Goal: Task Accomplishment & Management: Use online tool/utility

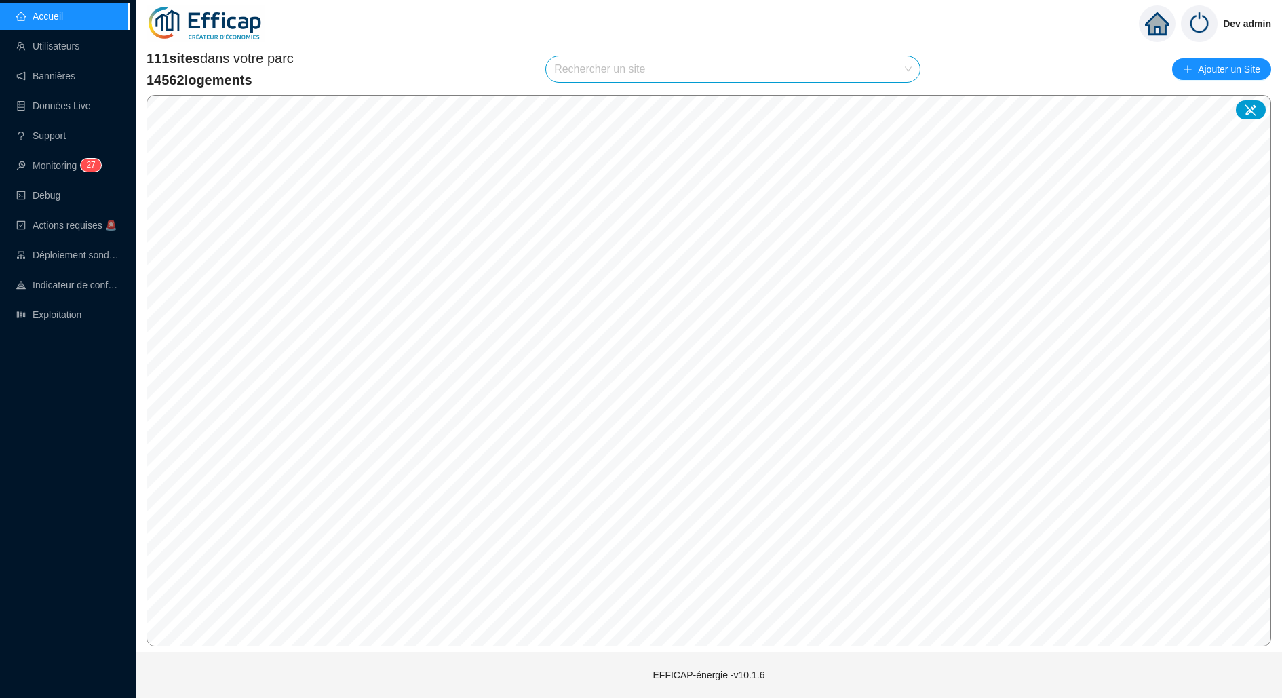
click at [883, 71] on input "search" at bounding box center [726, 69] width 345 height 26
type input "domaine"
click at [891, 106] on div at bounding box center [893, 102] width 31 height 20
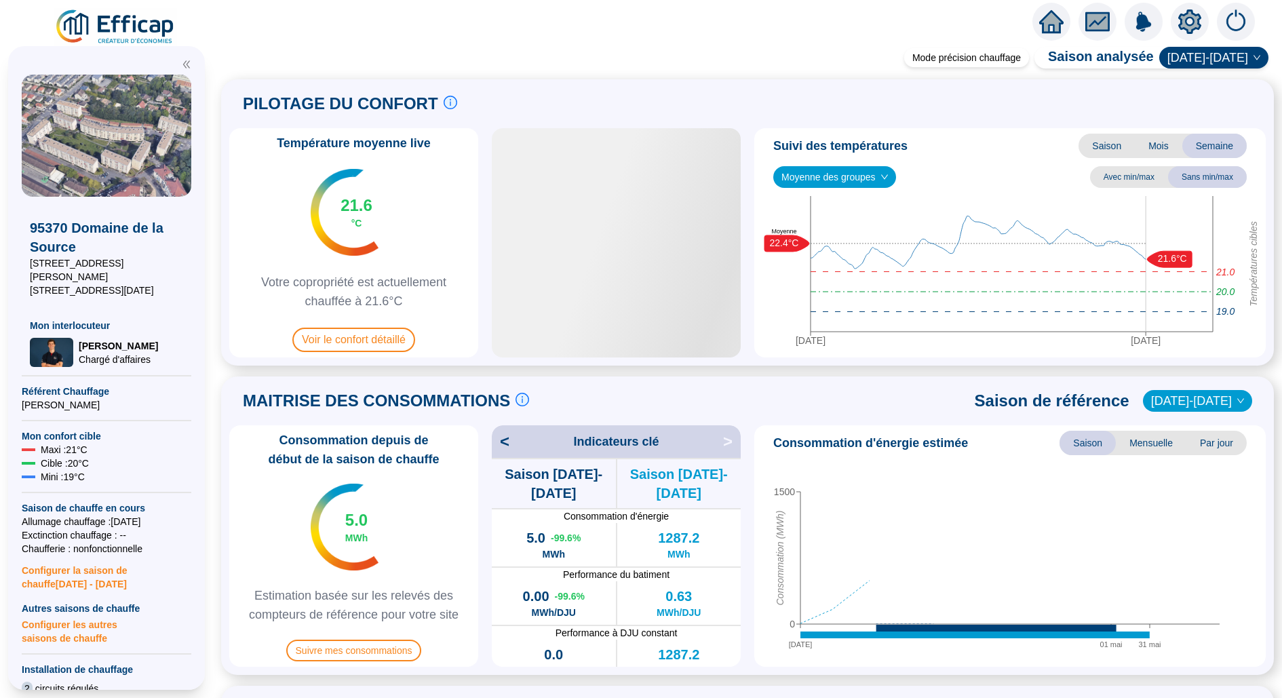
click at [1190, 22] on icon "setting" at bounding box center [1190, 21] width 24 height 24
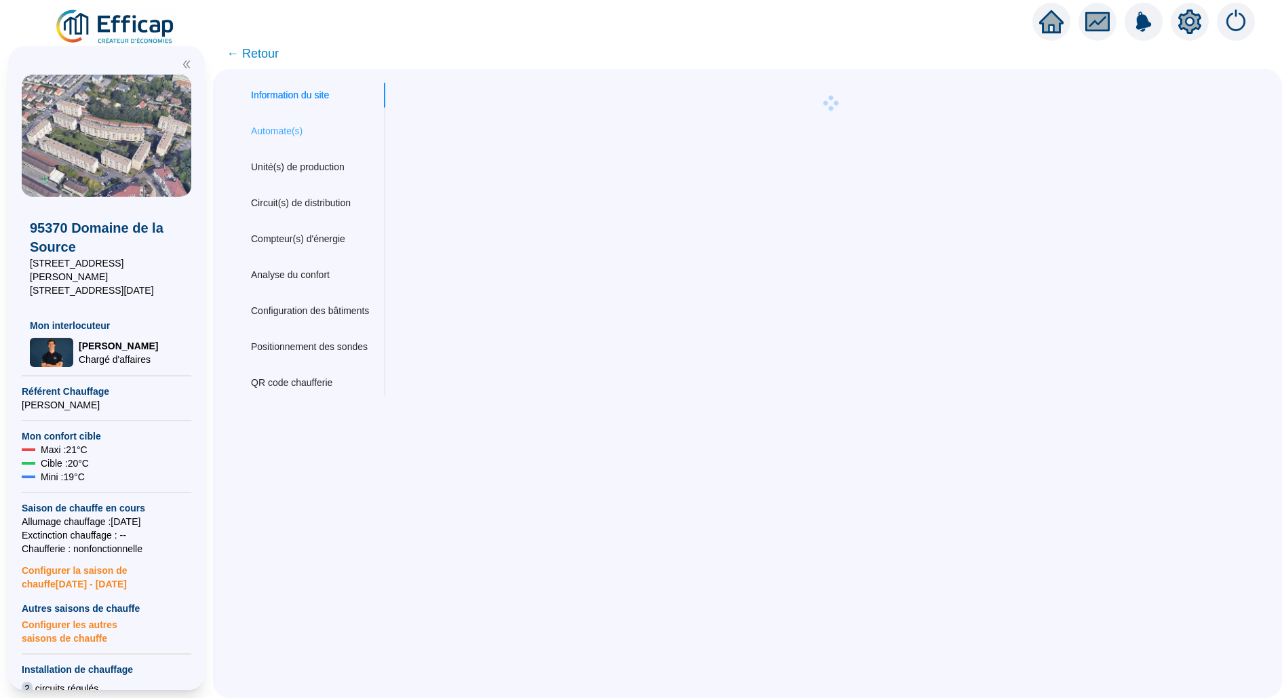
click at [282, 140] on div "Automate(s)" at bounding box center [310, 131] width 151 height 25
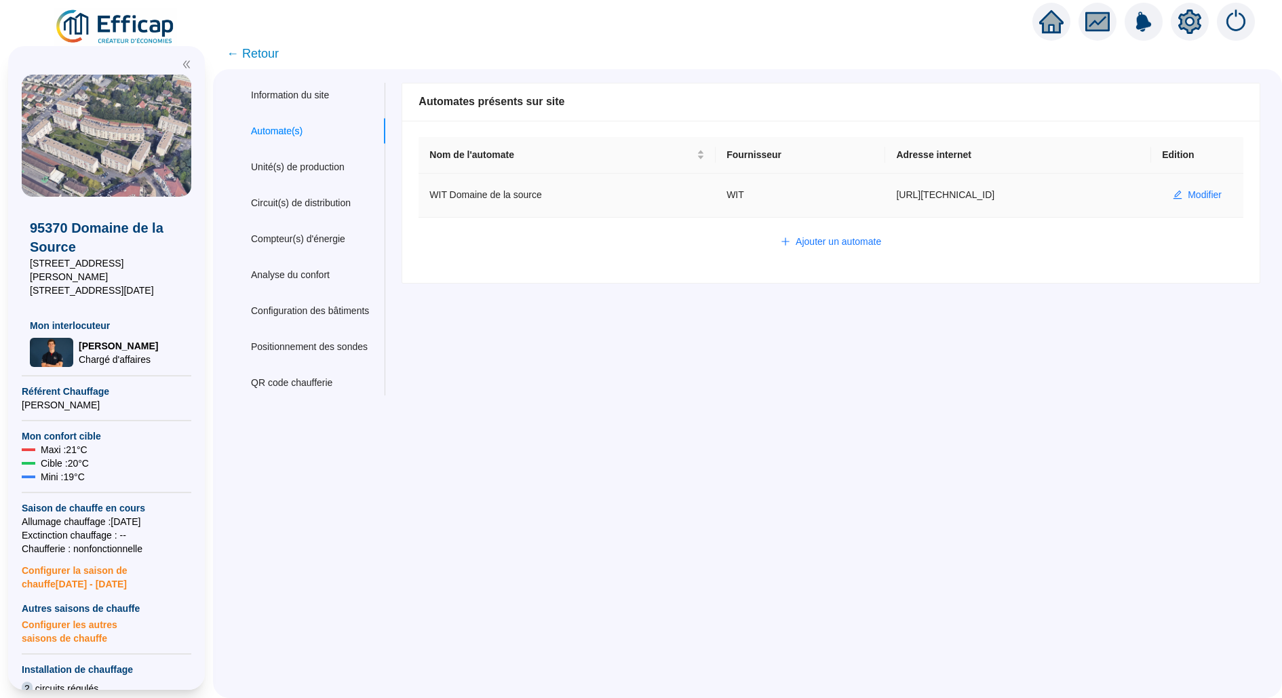
drag, startPoint x: 881, startPoint y: 195, endPoint x: 993, endPoint y: 194, distance: 111.9
click at [993, 194] on td "[URL][TECHNICAL_ID]" at bounding box center [1018, 196] width 266 height 44
copy td "[URL][TECHNICAL_ID]"
